Goal: Task Accomplishment & Management: Manage account settings

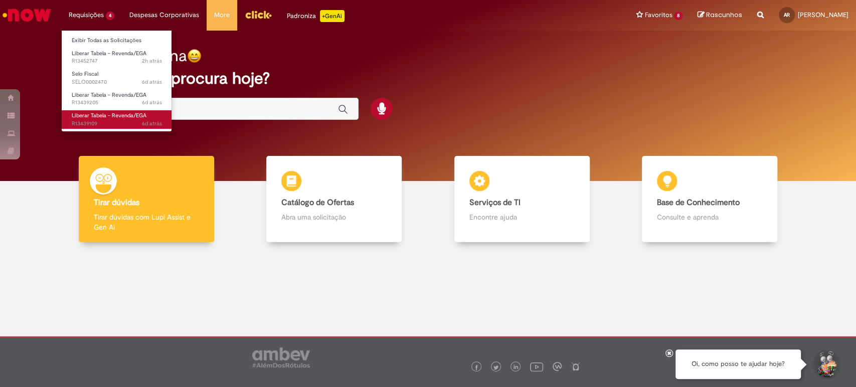
click at [96, 122] on span "6d atrás 6 dias atrás R13439109" at bounding box center [117, 124] width 90 height 8
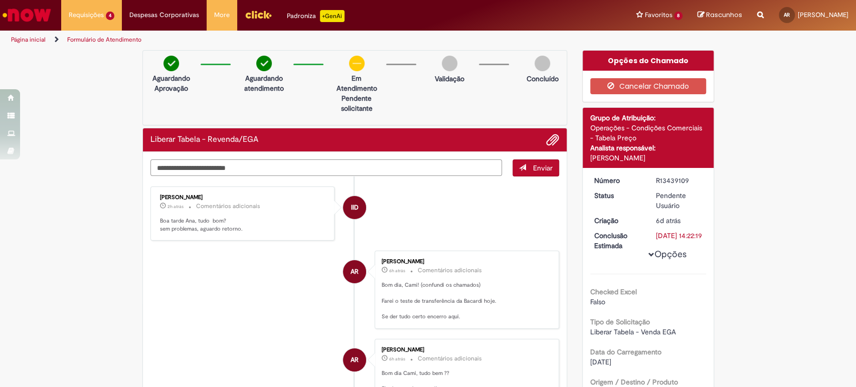
click at [367, 161] on textarea "Digite sua mensagem aqui..." at bounding box center [326, 167] width 352 height 17
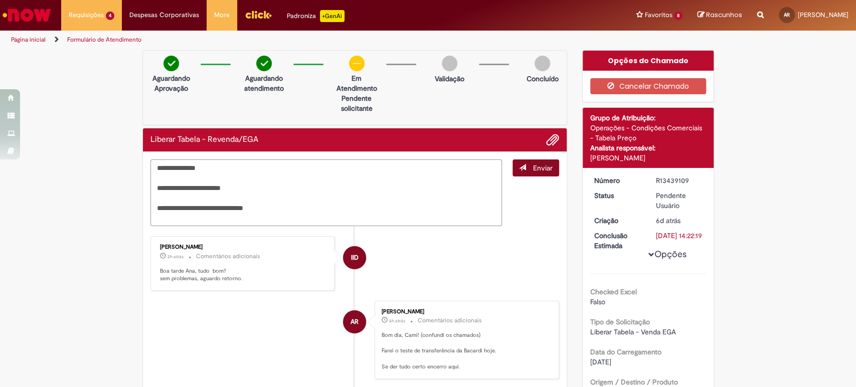
type textarea "**********"
click at [533, 165] on span "Enviar" at bounding box center [543, 167] width 20 height 9
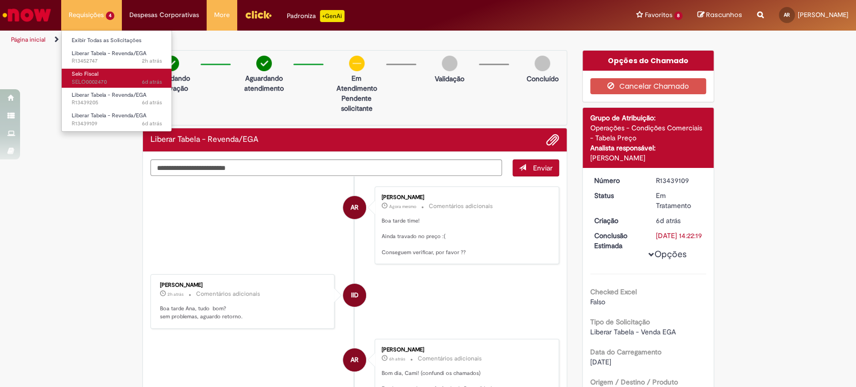
click at [95, 74] on span "Selo Fiscal" at bounding box center [85, 74] width 27 height 8
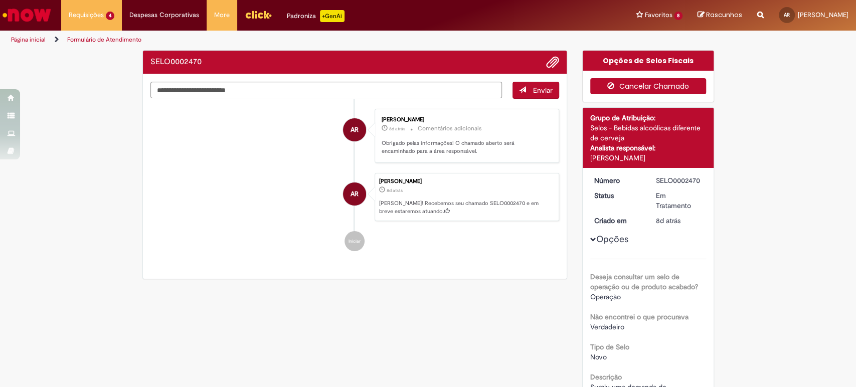
click at [674, 87] on button "Cancelar Chamado" at bounding box center [648, 86] width 116 height 16
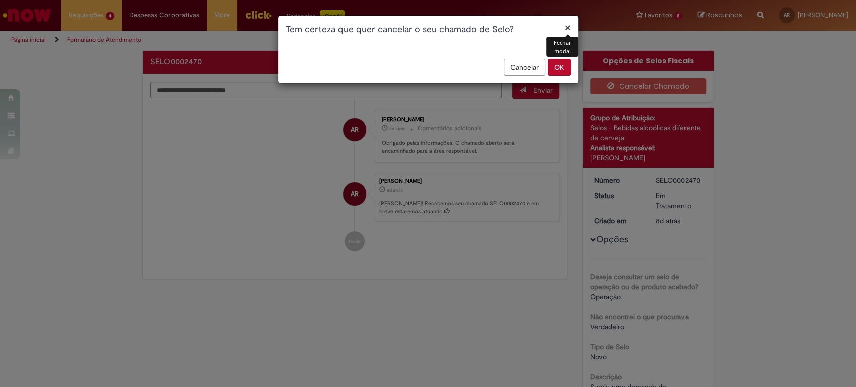
click at [563, 69] on button "OK" at bounding box center [558, 67] width 23 height 17
